Goal: Obtain resource: Download file/media

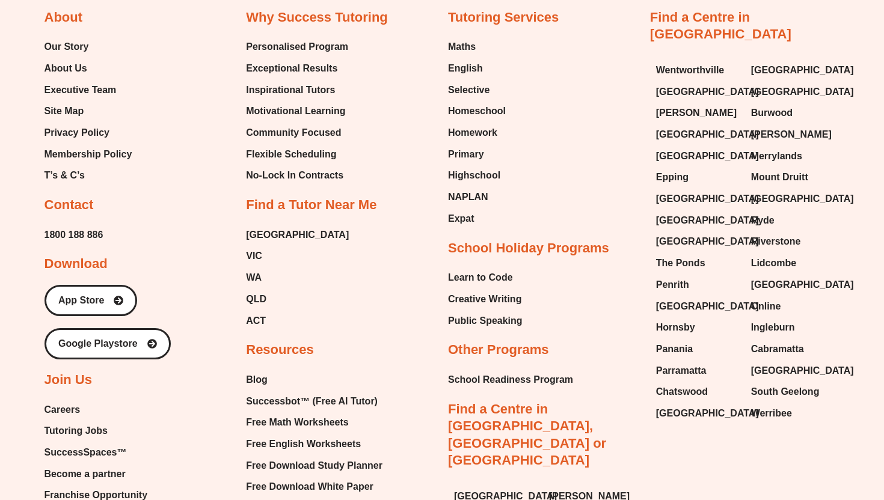
scroll to position [5153, 0]
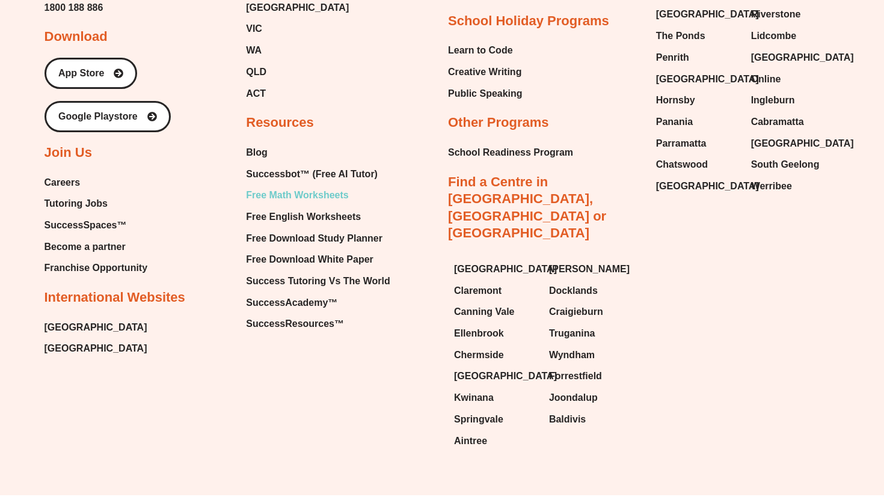
click at [313, 186] on span "Free Math Worksheets" at bounding box center [297, 195] width 102 height 18
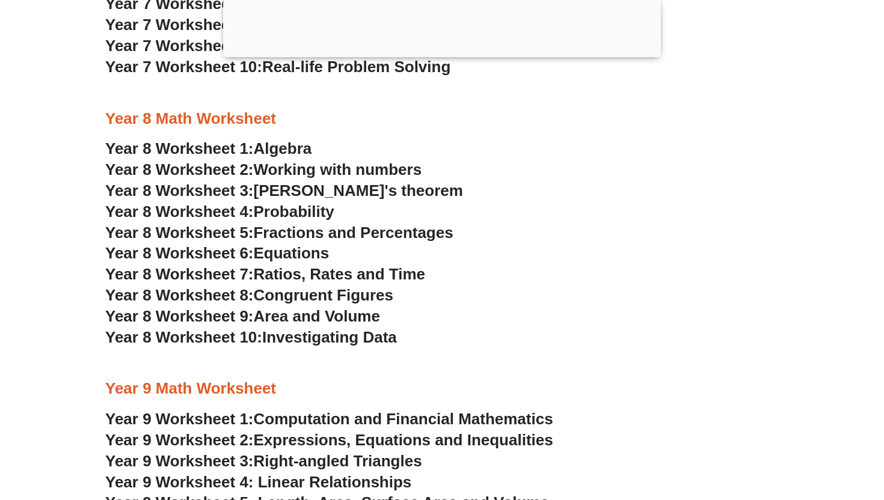
scroll to position [3478, 0]
click at [290, 233] on span "Fractions and Percentages" at bounding box center [354, 232] width 200 height 18
